Goal: Transaction & Acquisition: Book appointment/travel/reservation

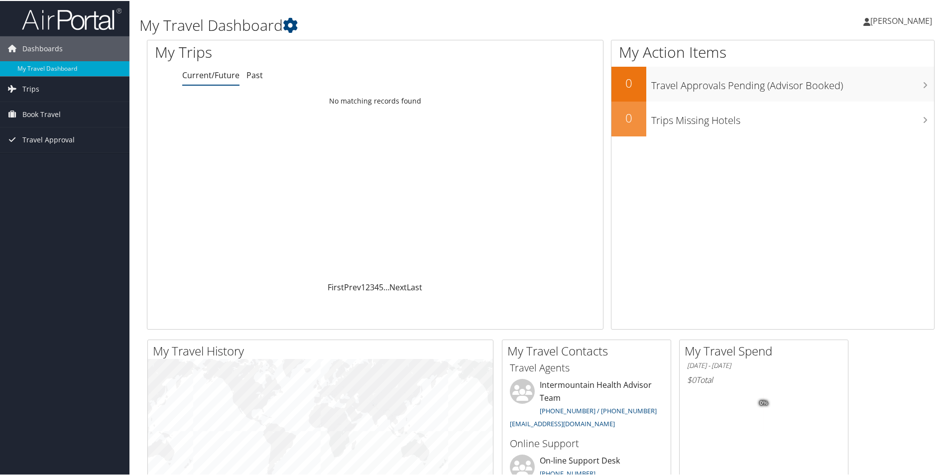
click at [883, 19] on span "[PERSON_NAME]" at bounding box center [902, 19] width 62 height 11
click at [65, 111] on link "Book Travel" at bounding box center [65, 113] width 130 height 25
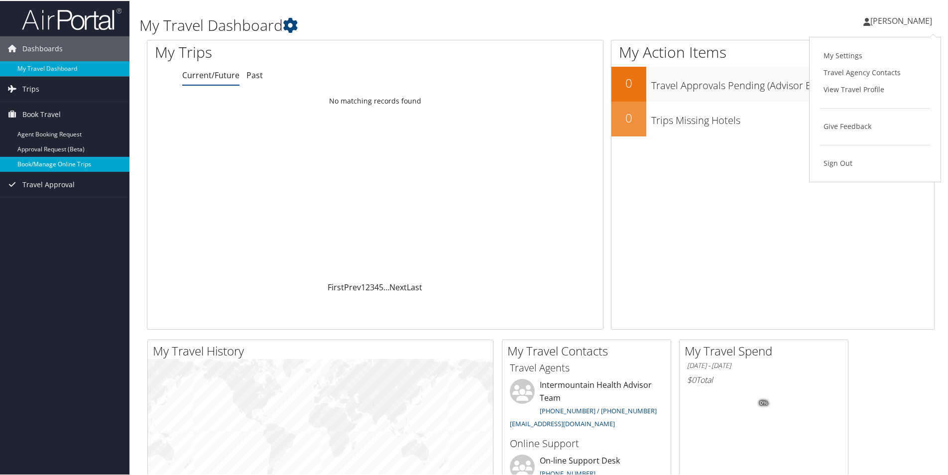
click at [65, 157] on link "Book/Manage Online Trips" at bounding box center [65, 163] width 130 height 15
click at [92, 158] on link "Book/Manage Online Trips" at bounding box center [65, 163] width 130 height 15
